Goal: Information Seeking & Learning: Learn about a topic

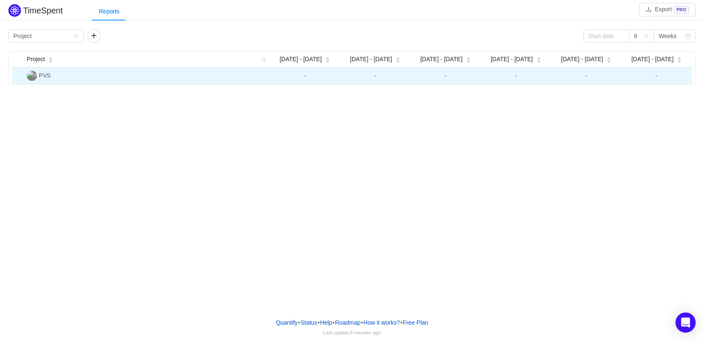
click at [34, 78] on img at bounding box center [32, 76] width 10 height 10
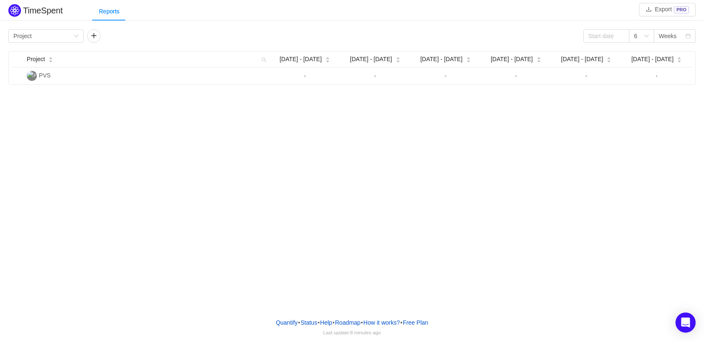
click at [115, 31] on div "Group by Project 6 Weeks" at bounding box center [351, 35] width 687 height 13
click at [77, 36] on icon "icon: down" at bounding box center [76, 36] width 4 height 3
click at [96, 34] on button "button" at bounding box center [93, 35] width 13 height 13
click at [97, 31] on div "Person" at bounding box center [101, 36] width 18 height 13
click at [177, 33] on div "Group by Project Group by Person" at bounding box center [100, 35] width 184 height 13
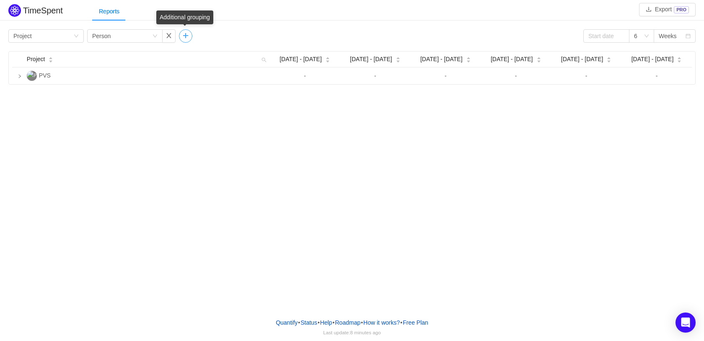
click at [185, 34] on button "button" at bounding box center [185, 35] width 13 height 13
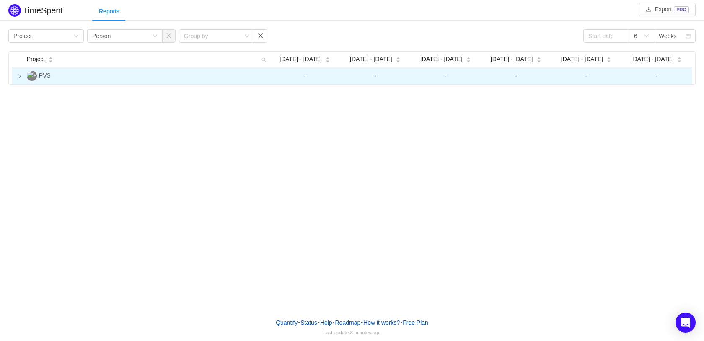
click at [19, 76] on icon "icon: right" at bounding box center [20, 76] width 4 height 4
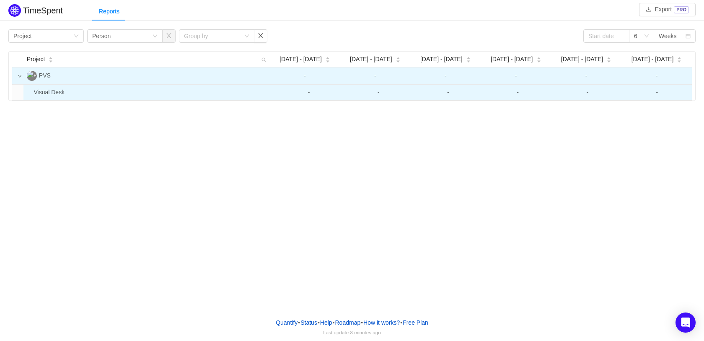
click at [52, 91] on td "Visual Desk" at bounding box center [152, 93] width 244 height 16
